Goal: Communication & Community: Answer question/provide support

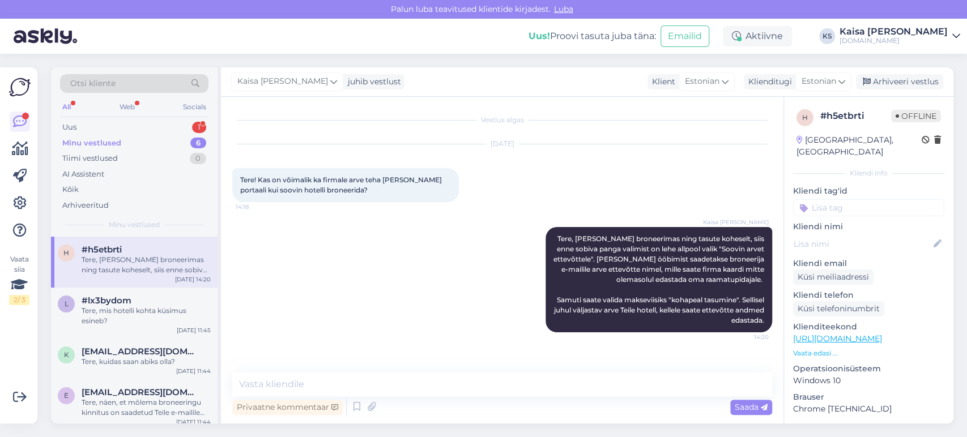
click at [192, 129] on div "1" at bounding box center [199, 127] width 14 height 11
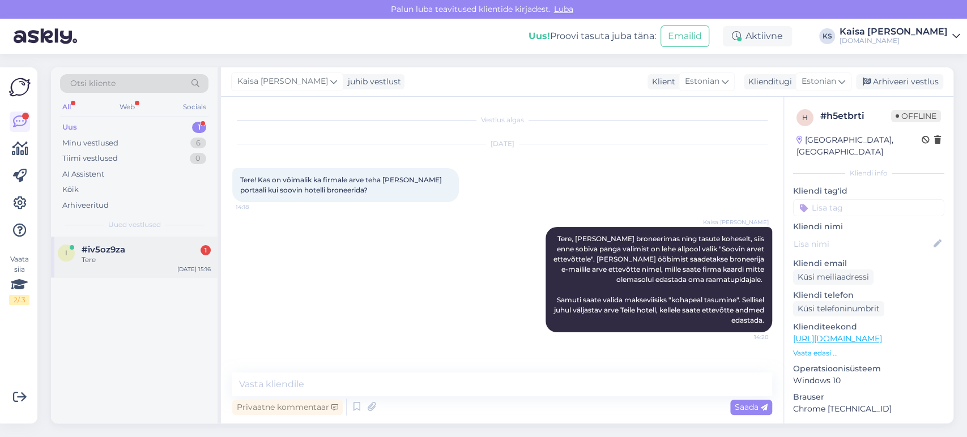
click at [159, 266] on div "i #iv5oz9za 1 Tere [DATE] 15:16" at bounding box center [134, 257] width 167 height 41
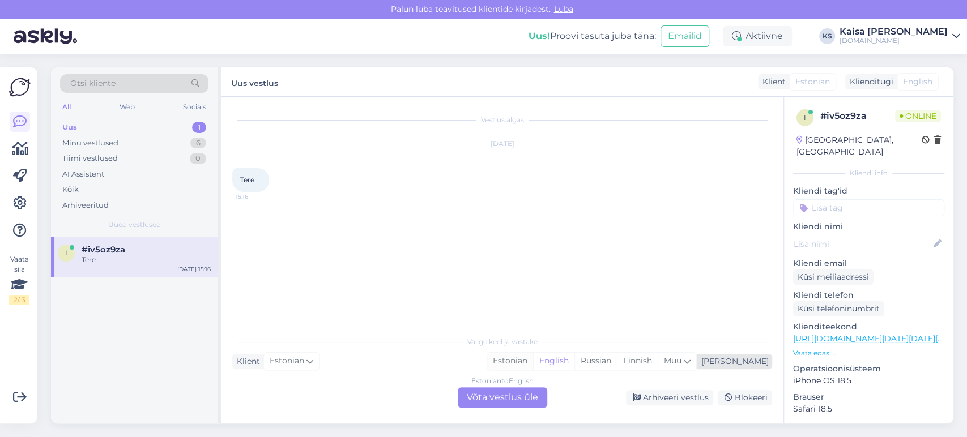
click at [533, 357] on div "Estonian" at bounding box center [510, 361] width 46 height 17
click at [522, 393] on div "Estonian to Estonian Võta vestlus üle" at bounding box center [502, 397] width 89 height 20
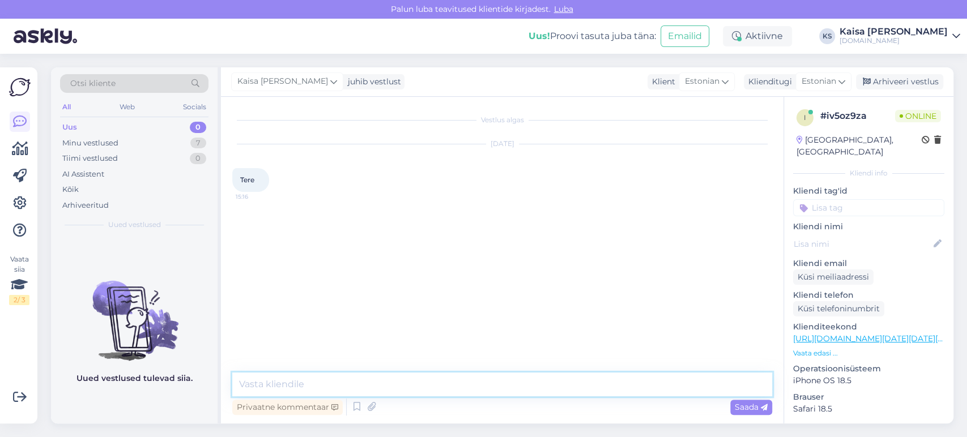
click at [521, 387] on textarea at bounding box center [502, 385] width 540 height 24
type textarea "Tere"
click at [826, 348] on p "Vaata edasi ..." at bounding box center [868, 353] width 151 height 10
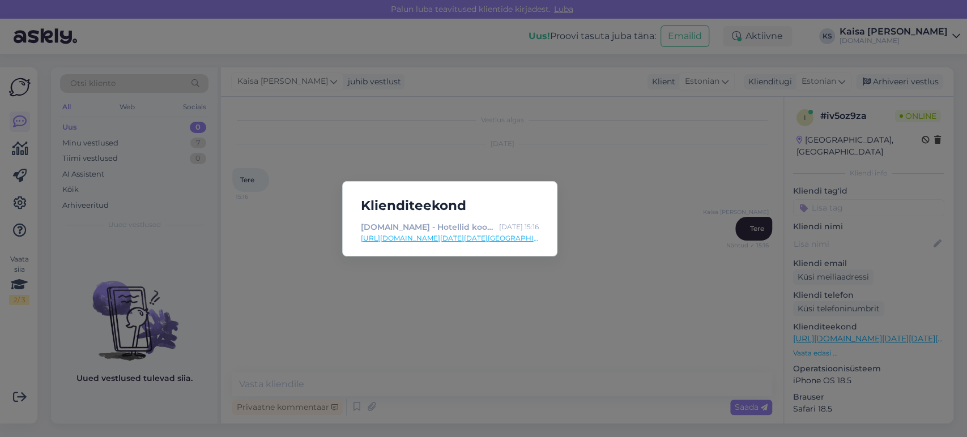
click at [506, 238] on link "[URL][DOMAIN_NAME][DATE][DATE][GEOGRAPHIC_DATA]" at bounding box center [450, 238] width 178 height 10
click at [566, 155] on div "Klienditeekond [DOMAIN_NAME] - Hotellid koos võluvate lisavõimalustega [DATE] 1…" at bounding box center [483, 218] width 967 height 437
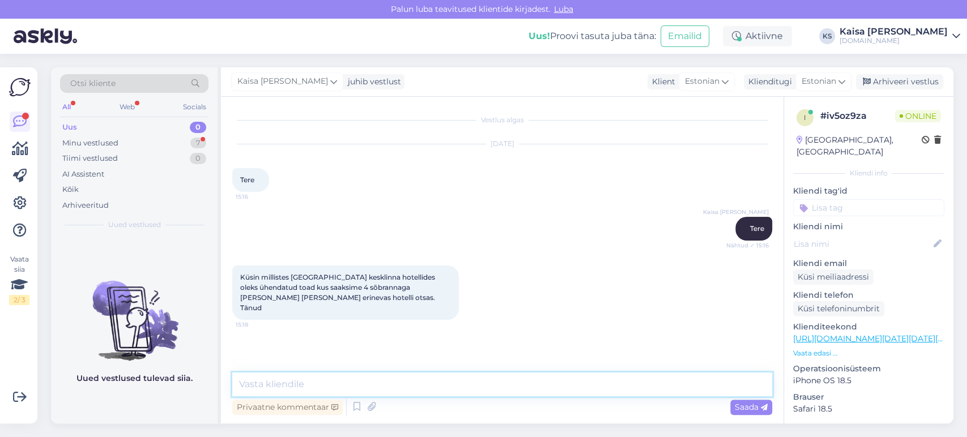
click at [413, 376] on textarea at bounding box center [502, 385] width 540 height 24
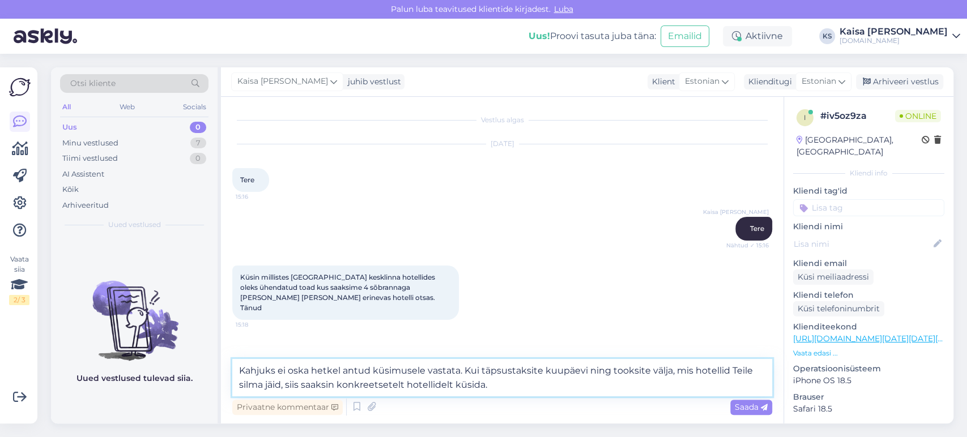
type textarea "Kahjuks ei oska hetkel antud küsimusele vastata. Kui täpsustaksite kuupäevi nin…"
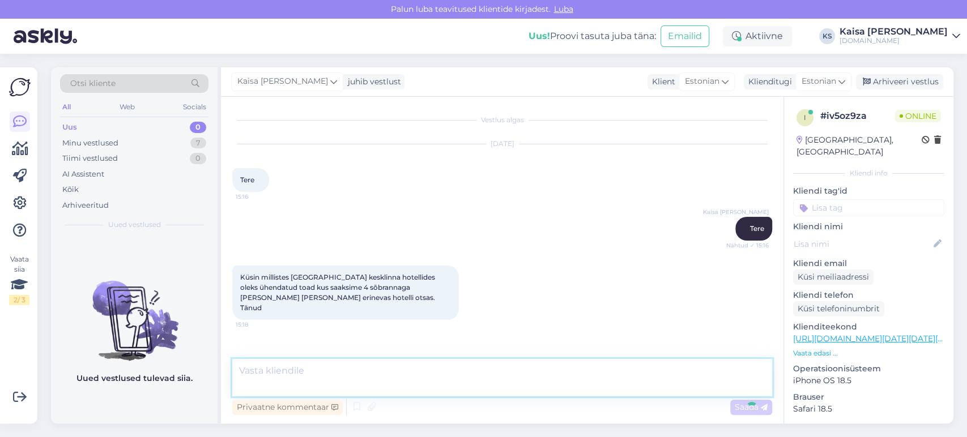
scroll to position [28, 0]
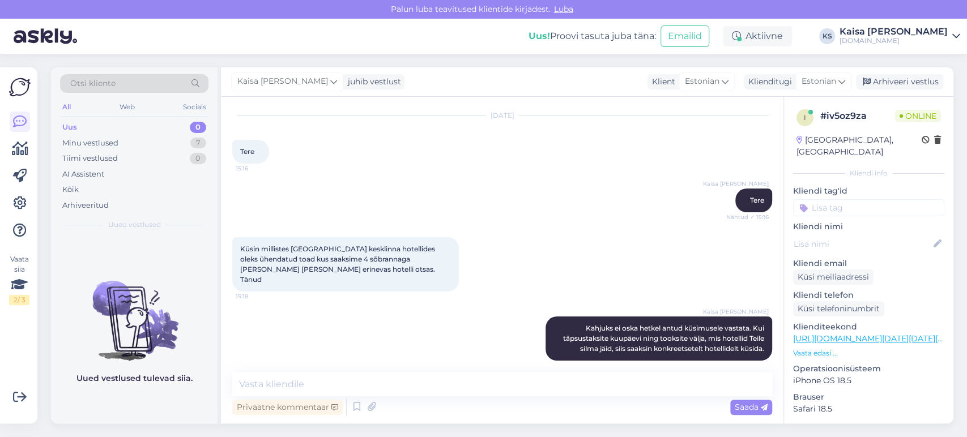
click at [453, 196] on div "Kaisa [PERSON_NAME] Tere Nähtud ✓ 15:16" at bounding box center [502, 200] width 540 height 49
click at [178, 146] on div "Minu vestlused 7" at bounding box center [134, 143] width 148 height 16
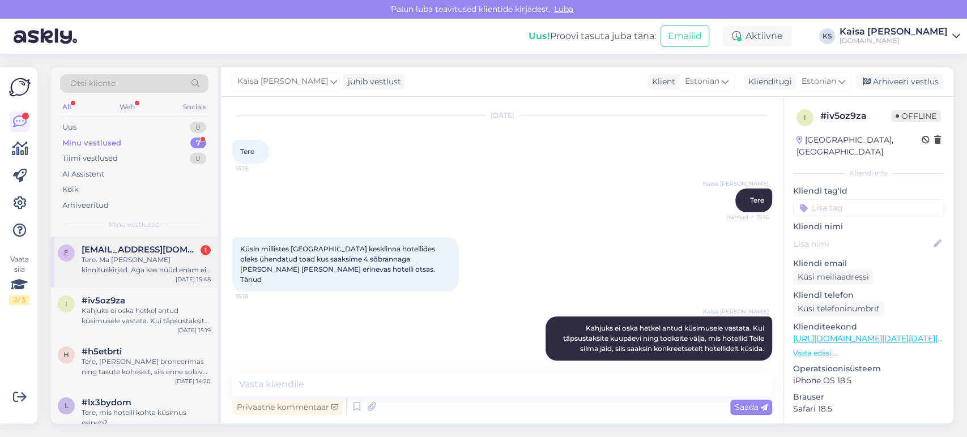
click at [101, 262] on div "Tere. Ma [PERSON_NAME] kinnituskirjad. Aga kas nüüd enam ei ole broneeringud nä…" at bounding box center [146, 265] width 129 height 20
